Goal: Task Accomplishment & Management: Complete application form

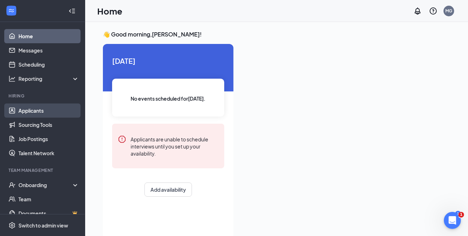
click at [34, 108] on link "Applicants" at bounding box center [48, 111] width 61 height 14
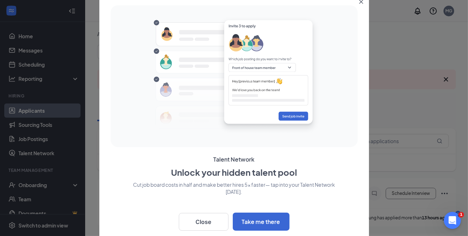
click at [361, 2] on icon "Close" at bounding box center [361, 2] width 4 height 4
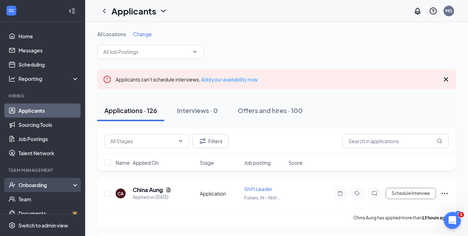
click at [39, 183] on div "Onboarding" at bounding box center [45, 185] width 55 height 7
click at [35, 199] on link "Overview" at bounding box center [48, 199] width 61 height 14
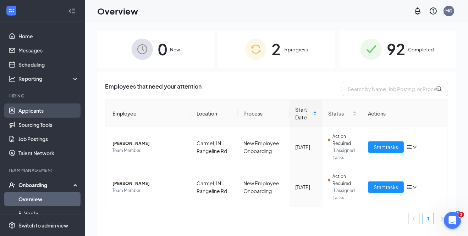
click at [36, 109] on link "Applicants" at bounding box center [48, 111] width 61 height 14
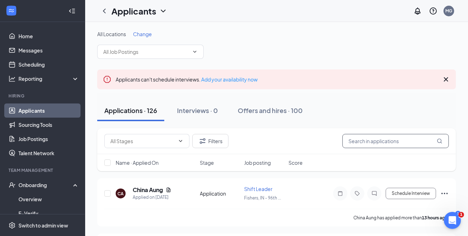
click at [405, 147] on input "text" at bounding box center [395, 141] width 106 height 14
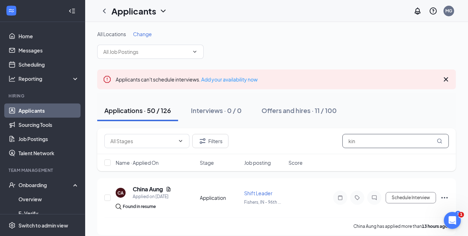
type input "kin"
click at [447, 79] on icon "Cross" at bounding box center [446, 79] width 9 height 9
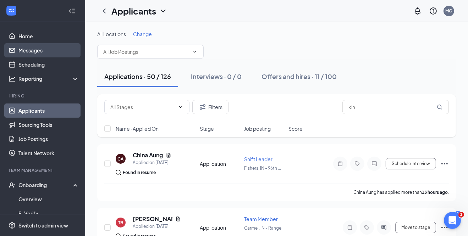
click at [35, 52] on link "Messages" at bounding box center [48, 50] width 61 height 14
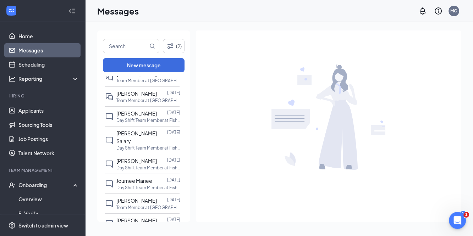
scroll to position [209, 0]
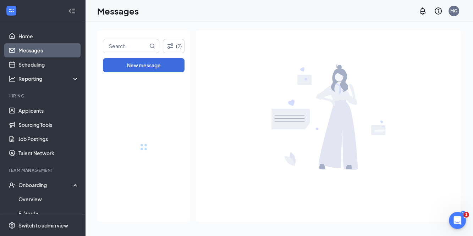
drag, startPoint x: 185, startPoint y: 100, endPoint x: 198, endPoint y: 166, distance: 67.8
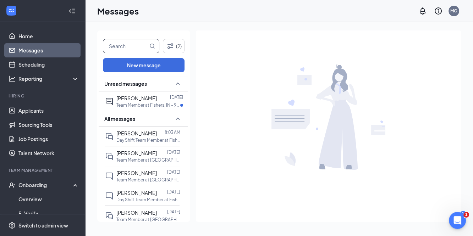
click at [136, 47] on input "text" at bounding box center [125, 45] width 45 height 13
type input "kin"
click at [153, 45] on icon "MagnifyingGlass" at bounding box center [152, 46] width 6 height 6
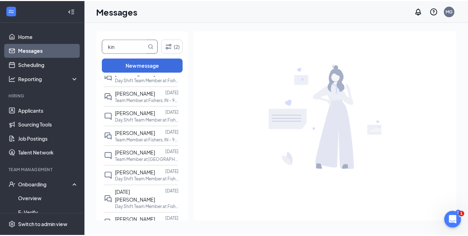
scroll to position [604, 0]
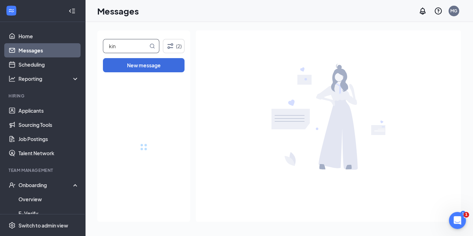
drag, startPoint x: 185, startPoint y: 89, endPoint x: 174, endPoint y: 243, distance: 153.7
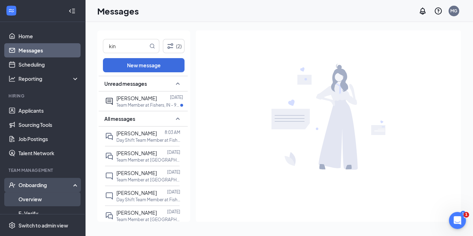
click at [35, 199] on link "Overview" at bounding box center [48, 199] width 61 height 14
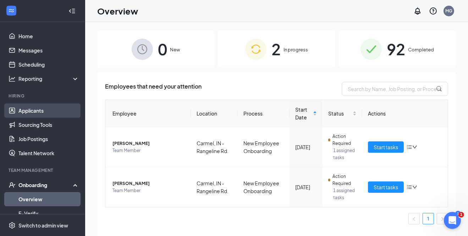
click at [31, 109] on link "Applicants" at bounding box center [48, 111] width 61 height 14
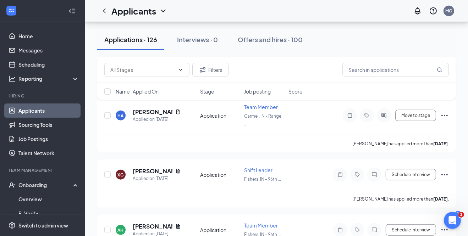
scroll to position [820, 0]
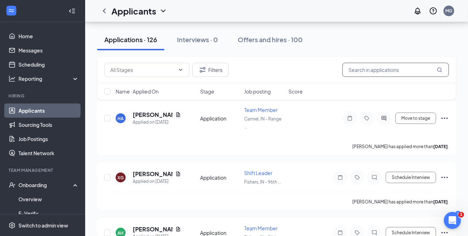
click at [378, 70] on input "text" at bounding box center [395, 70] width 106 height 14
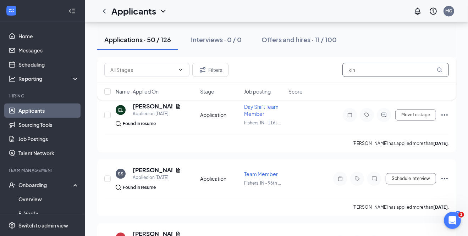
scroll to position [1570, 0]
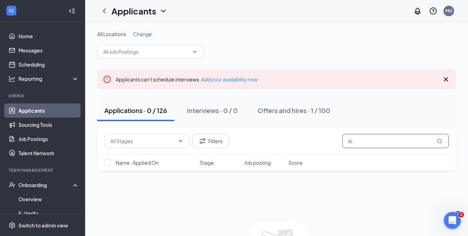
type input "k"
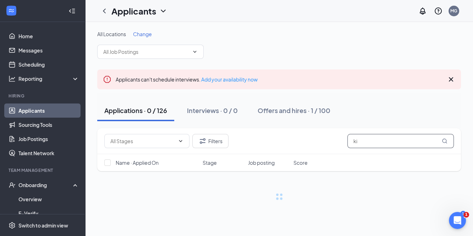
type input "k"
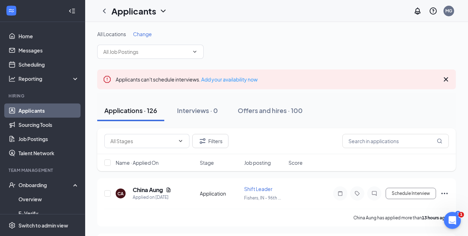
click at [445, 80] on icon "Cross" at bounding box center [446, 79] width 4 height 4
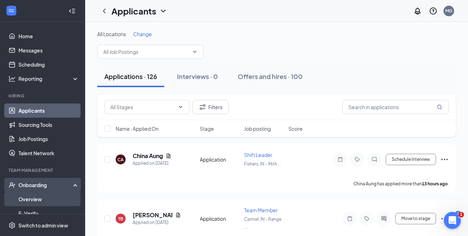
click at [31, 196] on link "Overview" at bounding box center [48, 199] width 61 height 14
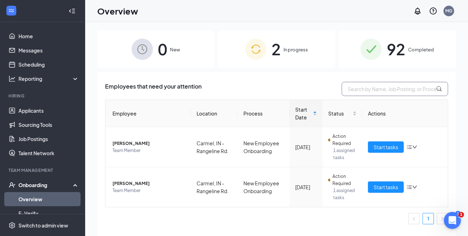
click at [388, 88] on input "text" at bounding box center [395, 89] width 106 height 14
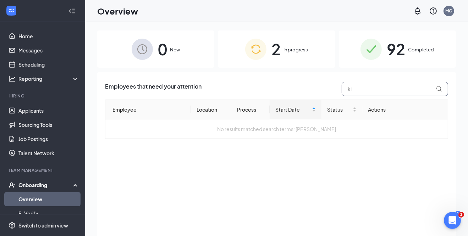
type input "k"
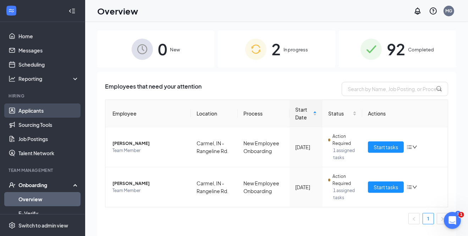
click at [28, 109] on link "Applicants" at bounding box center [48, 111] width 61 height 14
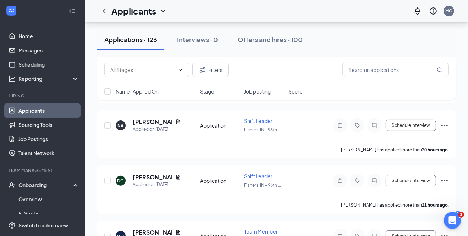
scroll to position [175, 0]
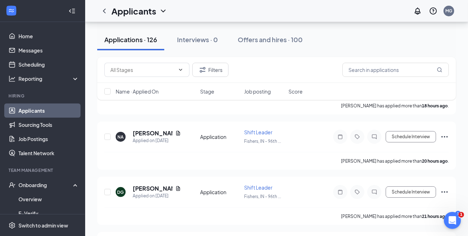
click at [137, 42] on div "Applications · 126" at bounding box center [130, 39] width 53 height 9
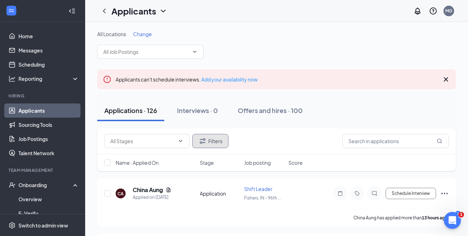
click at [215, 144] on button "Filters" at bounding box center [210, 141] width 36 height 14
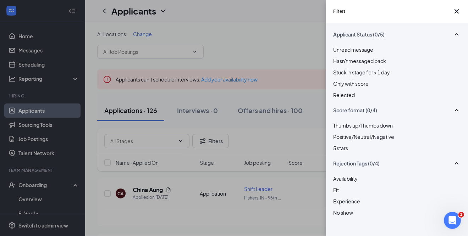
click at [339, 91] on div at bounding box center [397, 91] width 128 height 0
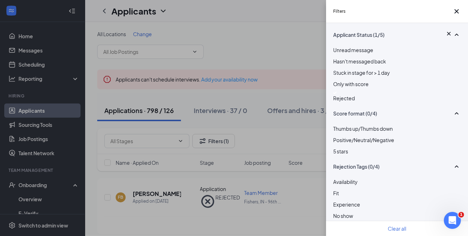
click at [292, 37] on div "Filters Applicant Status (1/5) Unread message Hasn't messaged back Stuck in sta…" at bounding box center [234, 118] width 468 height 236
click at [452, 15] on icon "Cross" at bounding box center [456, 11] width 9 height 9
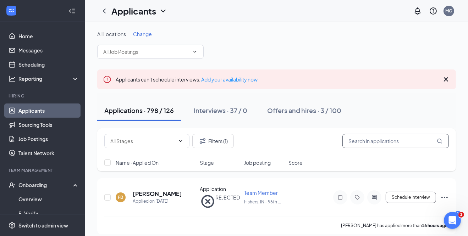
click at [411, 145] on input "text" at bounding box center [395, 141] width 106 height 14
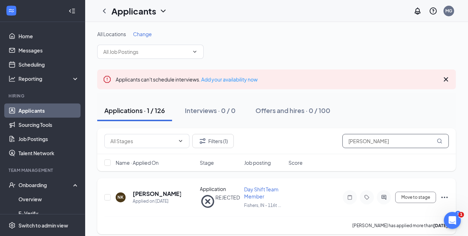
type input "[PERSON_NAME]"
click at [212, 196] on div "Application REJECTED" at bounding box center [220, 198] width 40 height 24
click at [146, 194] on h5 "[PERSON_NAME]" at bounding box center [157, 194] width 48 height 8
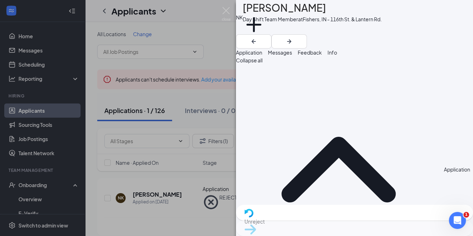
click at [324, 223] on span "Unreject" at bounding box center [355, 222] width 220 height 8
click at [292, 56] on span "Messages" at bounding box center [280, 52] width 24 height 6
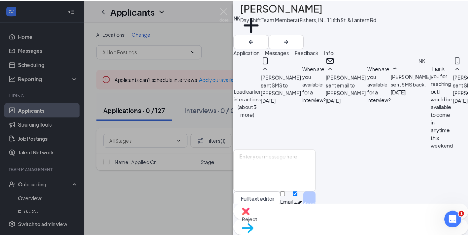
scroll to position [334, 0]
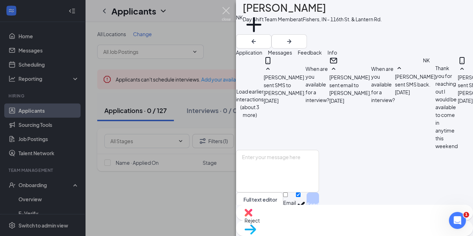
click at [224, 7] on img at bounding box center [226, 14] width 9 height 14
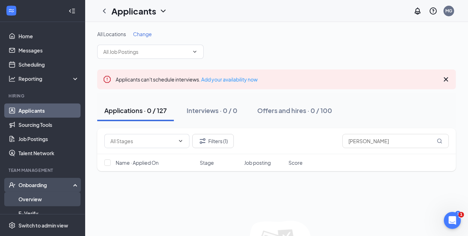
click at [34, 199] on link "Overview" at bounding box center [48, 199] width 61 height 14
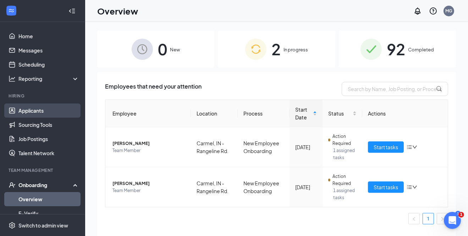
click at [34, 109] on link "Applicants" at bounding box center [48, 111] width 61 height 14
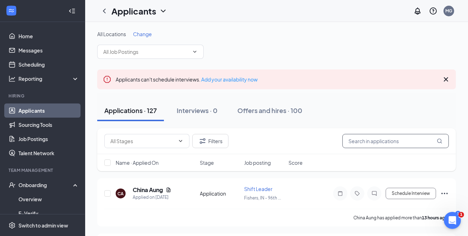
click at [356, 138] on input "text" at bounding box center [395, 141] width 106 height 14
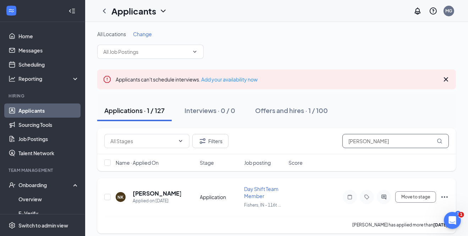
type input "[PERSON_NAME]"
click at [444, 197] on icon "Ellipses" at bounding box center [444, 197] width 9 height 9
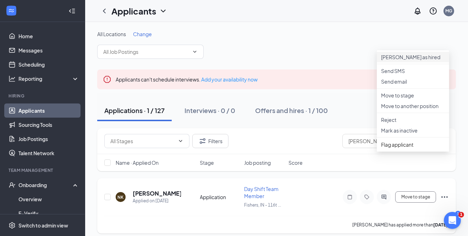
click at [402, 56] on p "[PERSON_NAME] as hired" at bounding box center [413, 57] width 64 height 7
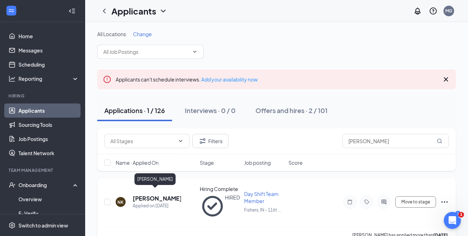
click at [157, 195] on h5 "[PERSON_NAME]" at bounding box center [157, 199] width 48 height 8
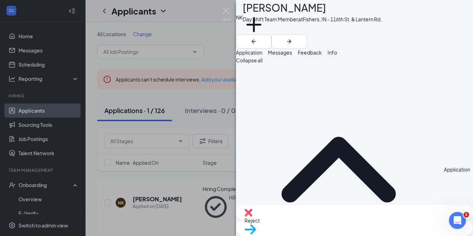
click at [292, 55] on span "Messages" at bounding box center [280, 52] width 24 height 6
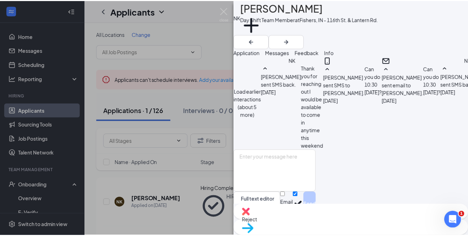
scroll to position [243, 0]
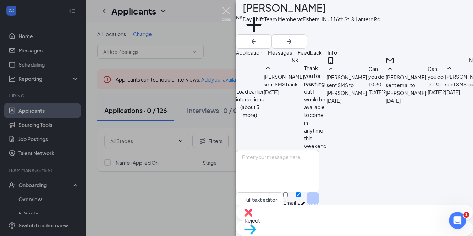
click at [229, 10] on img at bounding box center [226, 14] width 9 height 14
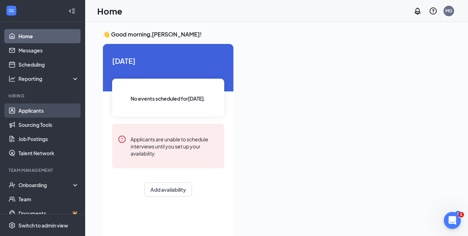
click at [39, 109] on link "Applicants" at bounding box center [48, 111] width 61 height 14
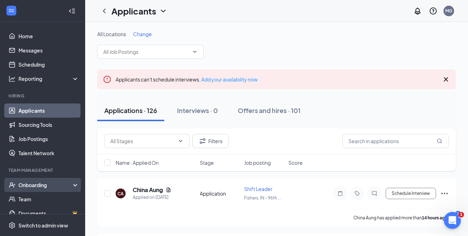
click at [33, 186] on div "Onboarding" at bounding box center [45, 185] width 55 height 7
click at [33, 198] on link "Overview" at bounding box center [48, 199] width 61 height 14
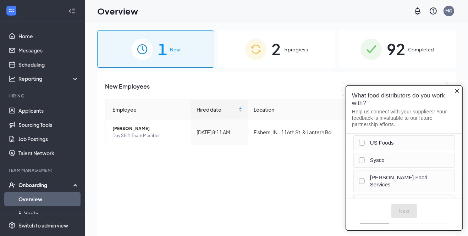
click at [458, 90] on icon "Close button" at bounding box center [457, 91] width 6 height 6
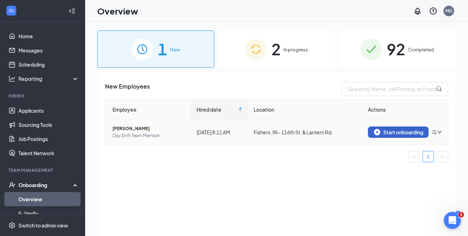
click at [414, 134] on div "Start onboarding" at bounding box center [398, 132] width 49 height 6
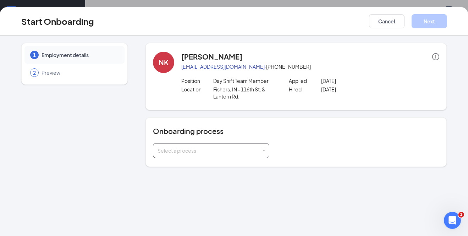
click at [262, 150] on span at bounding box center [263, 150] width 3 height 3
click at [242, 169] on li "New Employee Onboarding" at bounding box center [211, 165] width 116 height 13
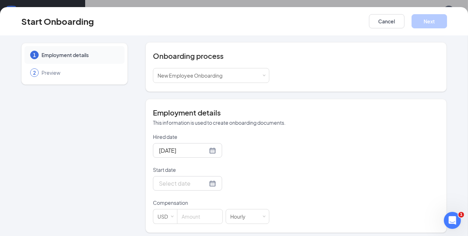
scroll to position [77, 0]
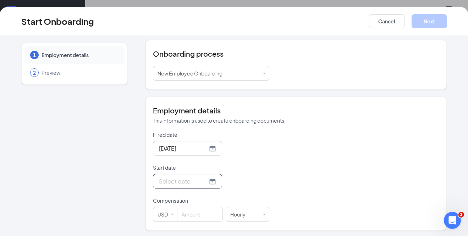
click at [180, 184] on input "Start date" at bounding box center [183, 181] width 49 height 9
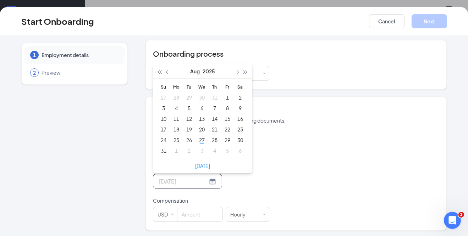
type input "Aug 2, 2025"
click at [236, 71] on span "button" at bounding box center [238, 73] width 4 height 4
type input "Sep 6, 2025"
click at [238, 97] on div "6" at bounding box center [240, 97] width 9 height 9
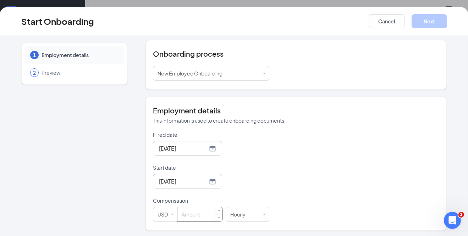
click at [198, 211] on input at bounding box center [199, 215] width 45 height 14
type input "10"
click at [431, 18] on button "Next" at bounding box center [429, 21] width 35 height 14
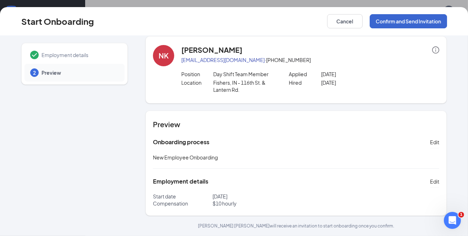
scroll to position [6, 0]
click at [408, 20] on button "Confirm and Send Invitation" at bounding box center [408, 21] width 77 height 14
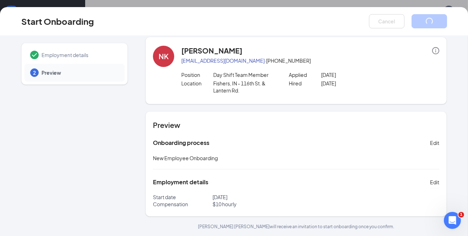
scroll to position [0, 0]
